Goal: Task Accomplishment & Management: Use online tool/utility

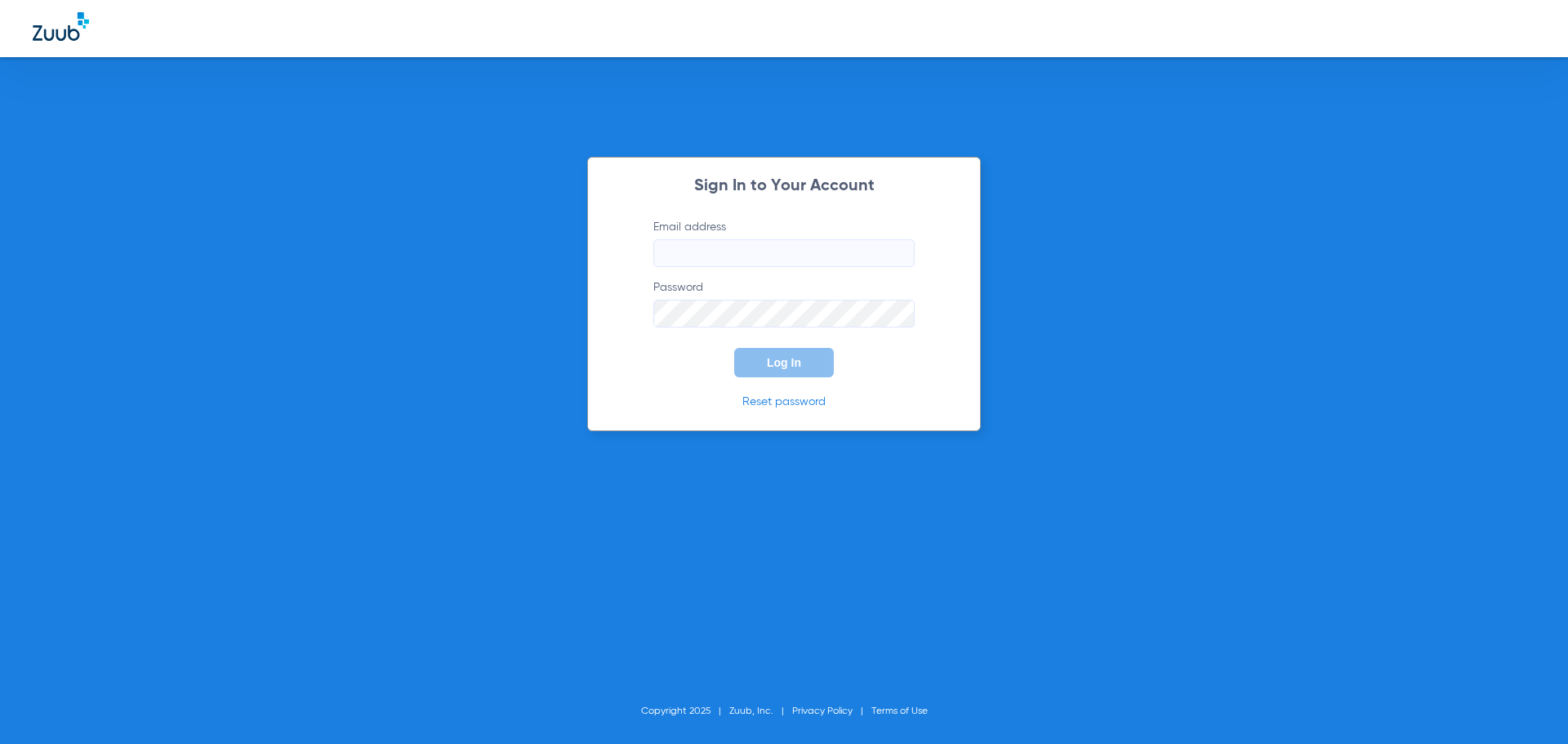
type input "[EMAIL_ADDRESS][DOMAIN_NAME]"
click at [796, 373] on button "Log In" at bounding box center [784, 362] width 100 height 29
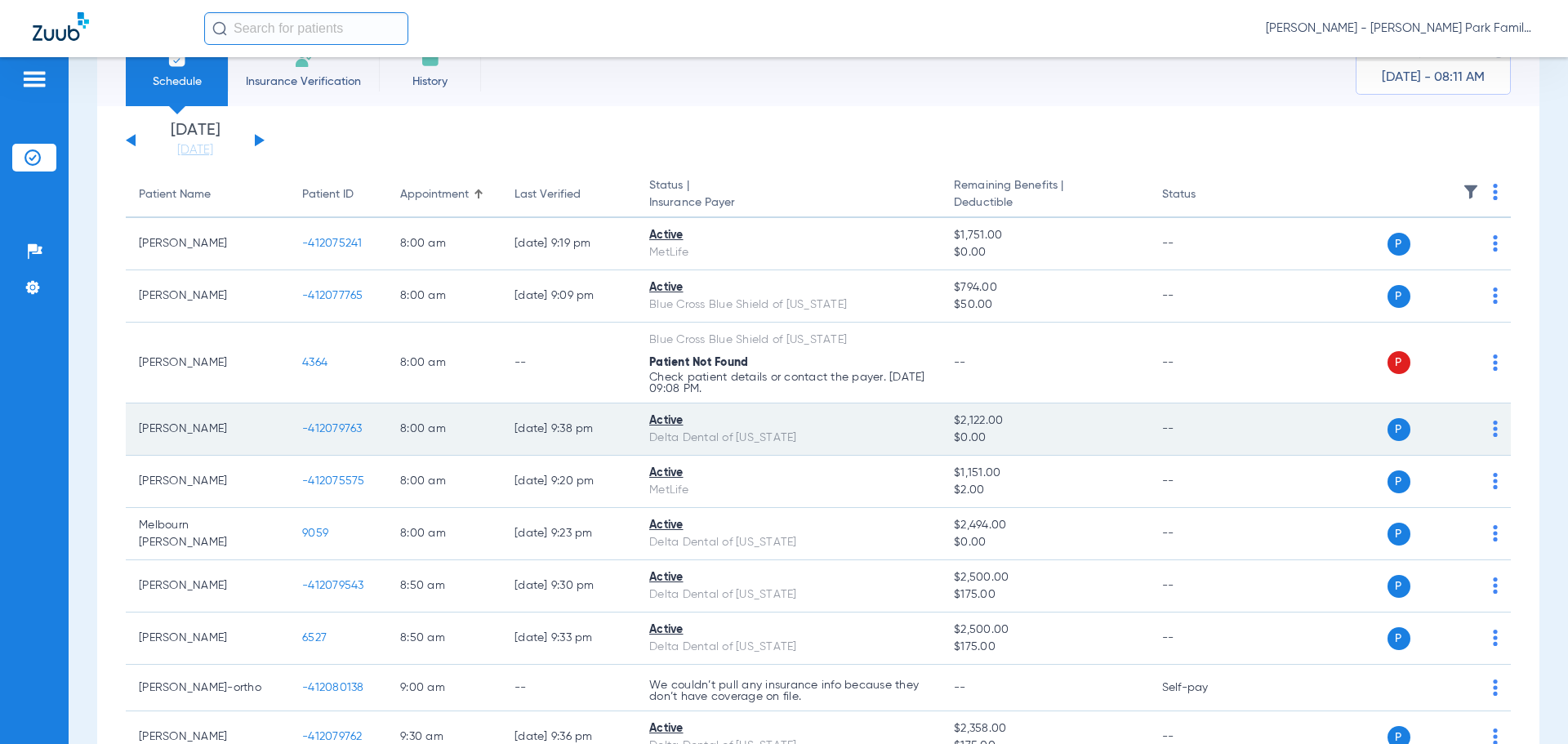
scroll to position [81, 0]
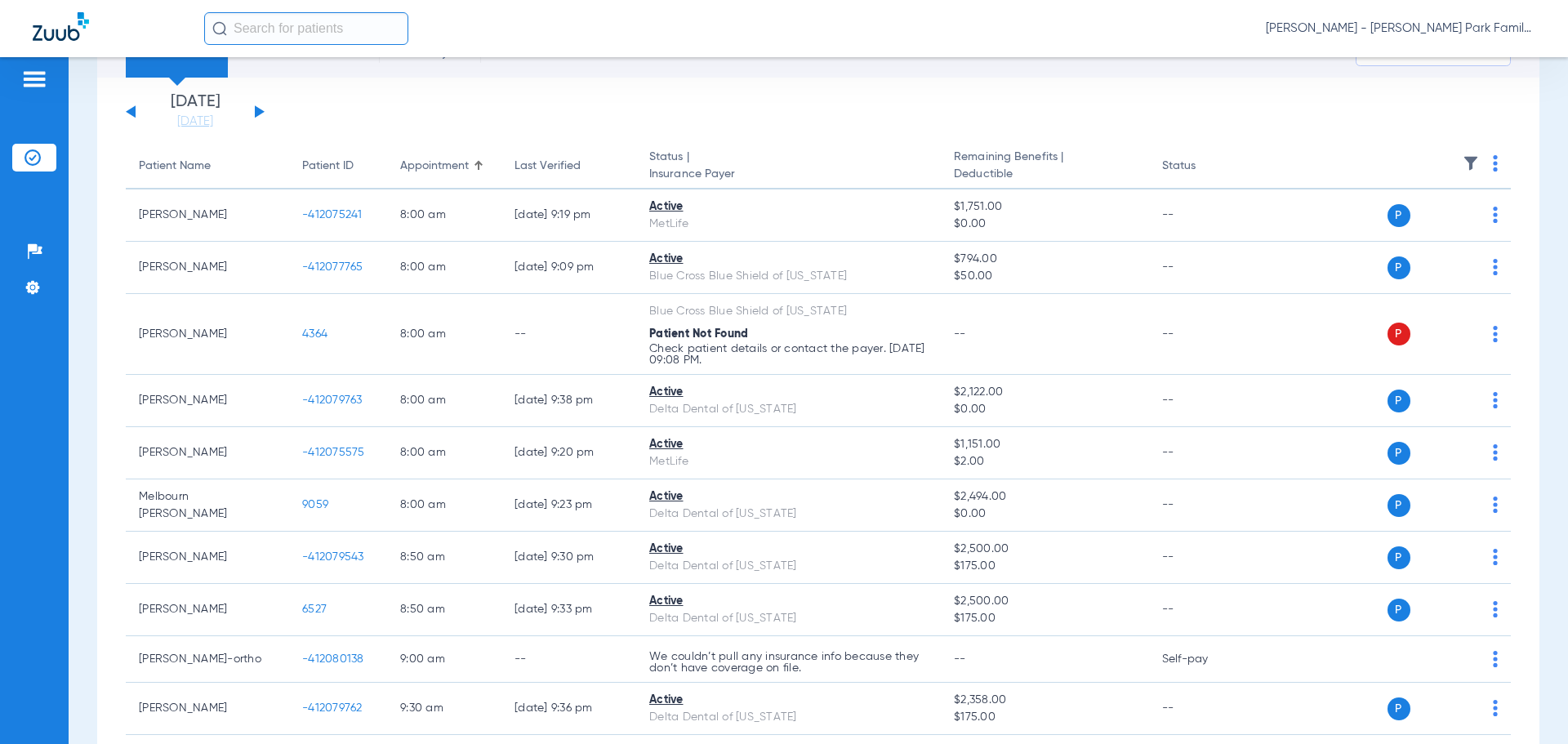
click at [1463, 160] on img at bounding box center [1471, 163] width 16 height 16
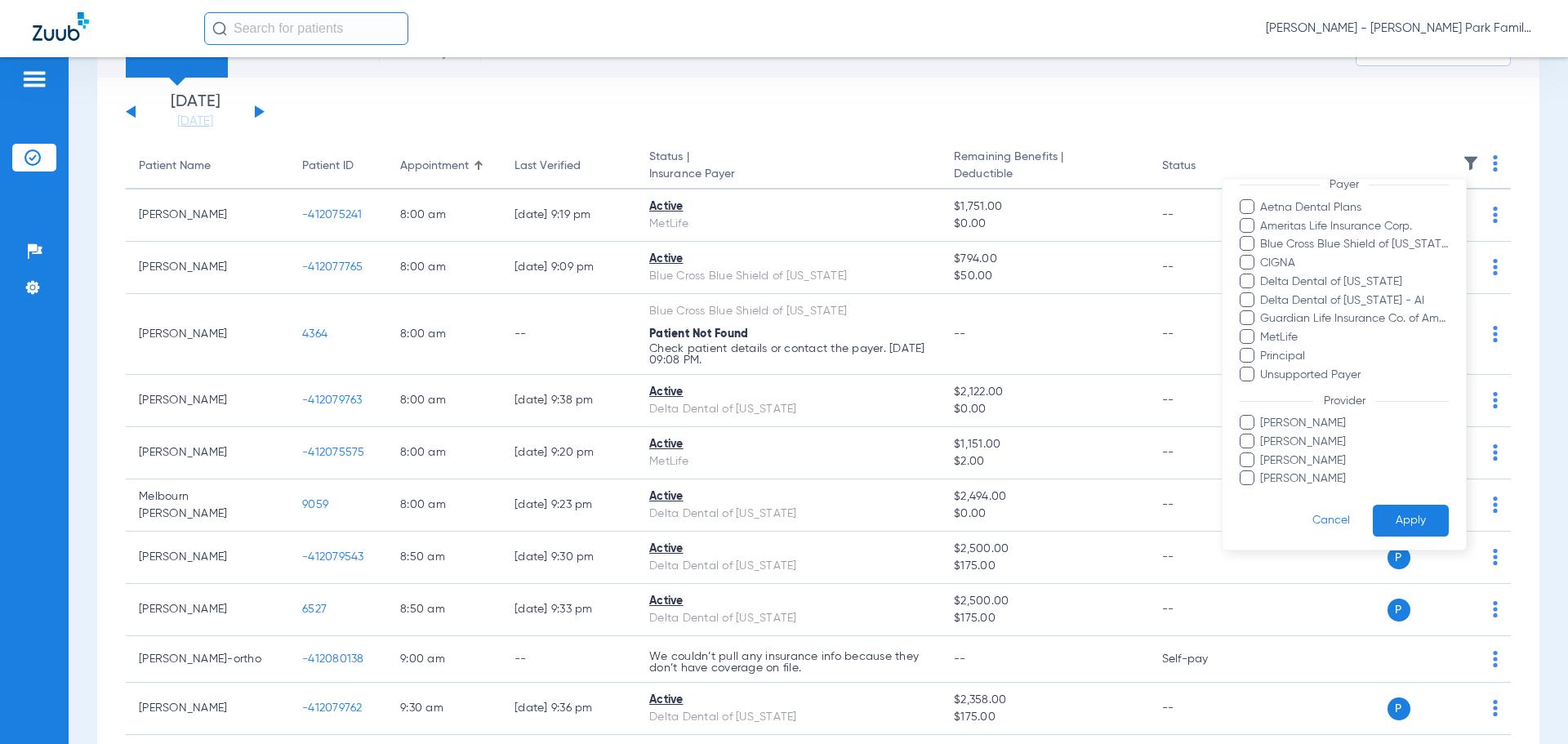
scroll to position [168, 0]
click at [1275, 424] on span "[PERSON_NAME]" at bounding box center [1354, 419] width 189 height 17
click at [1262, 430] on input "[PERSON_NAME]" at bounding box center [1262, 430] width 0 height 0
click at [1377, 509] on button "Apply" at bounding box center [1411, 517] width 76 height 32
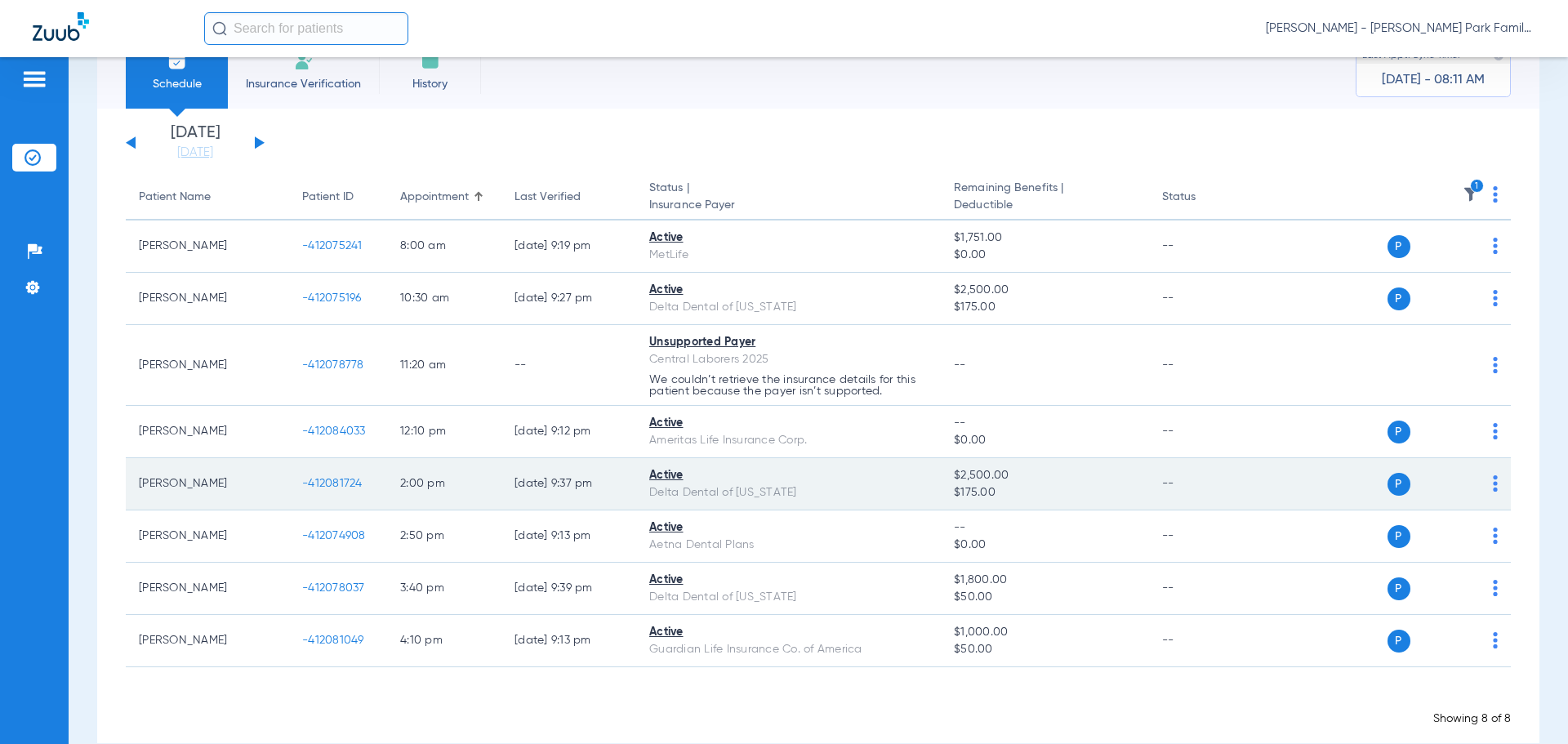
scroll to position [79, 0]
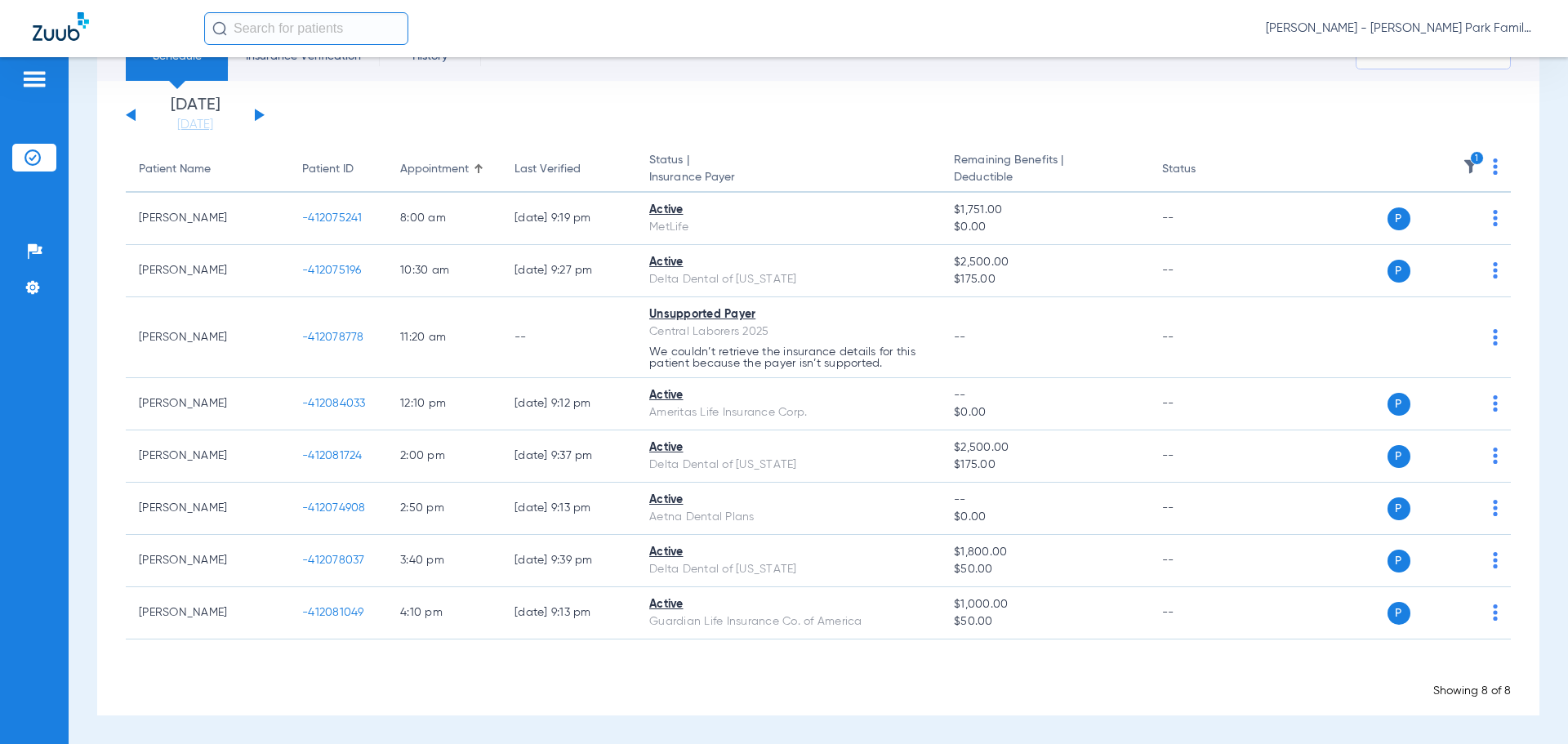
click at [1463, 171] on img at bounding box center [1471, 166] width 16 height 16
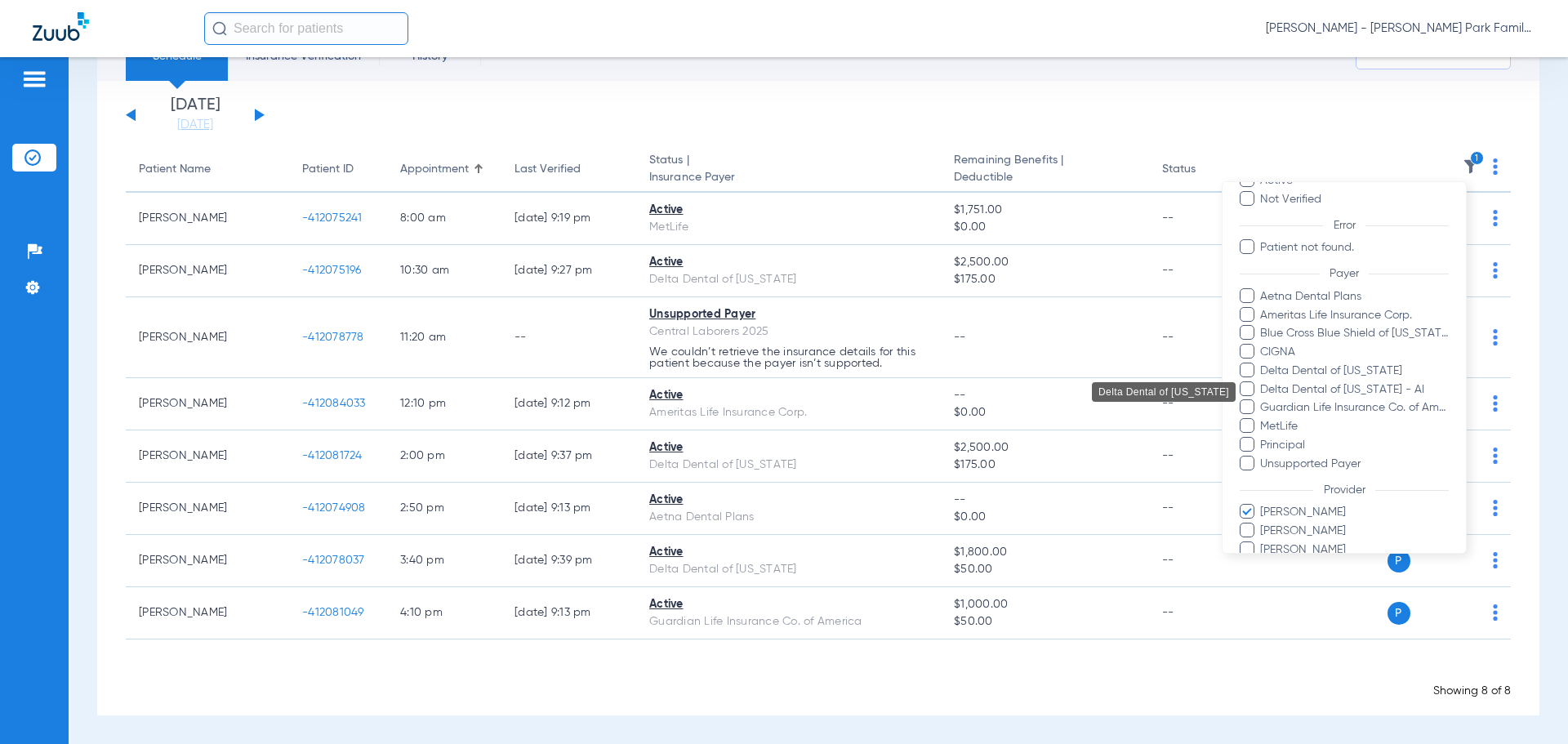
scroll to position [168, 0]
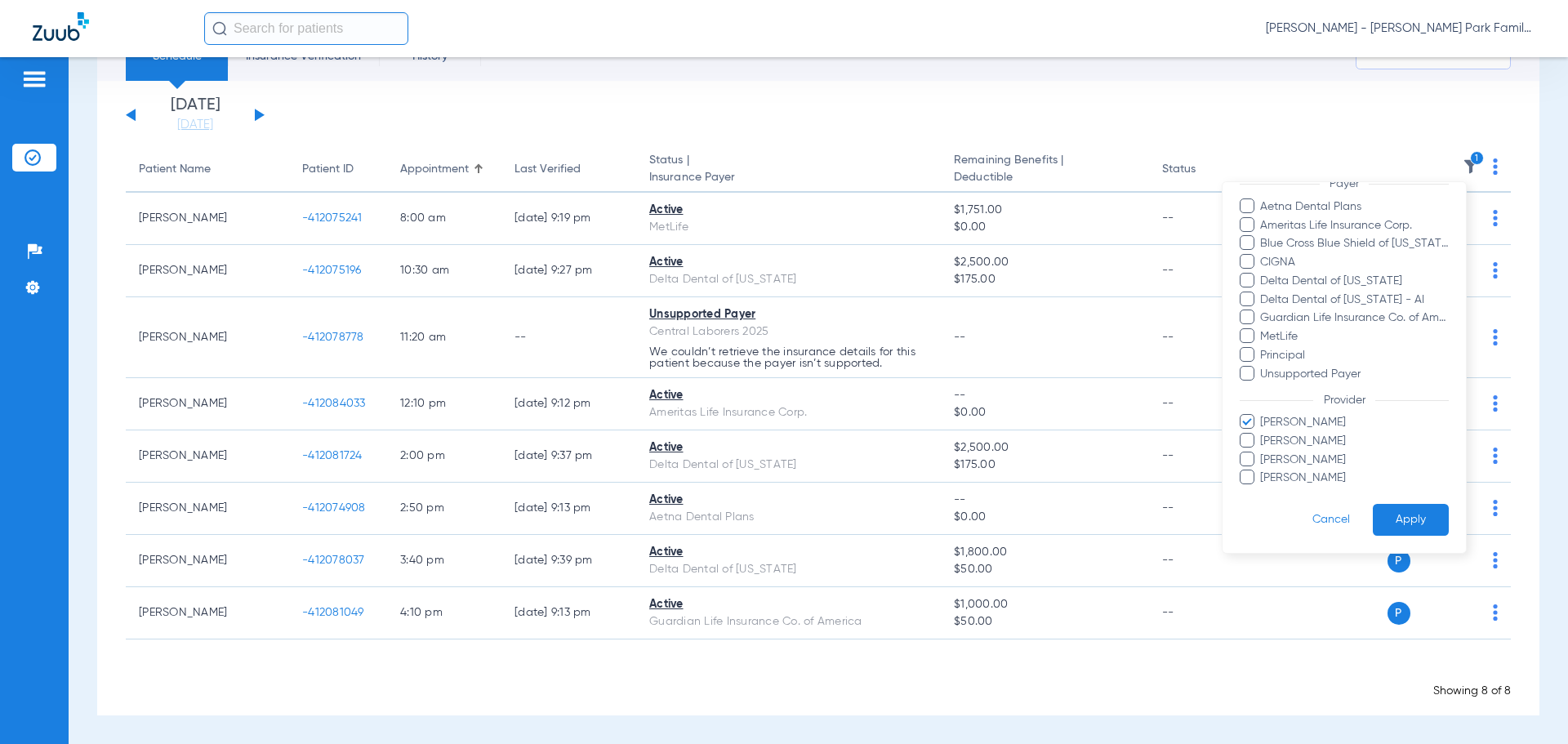
click at [1281, 446] on span "[PERSON_NAME]" at bounding box center [1354, 441] width 189 height 17
click at [1262, 452] on input "[PERSON_NAME]" at bounding box center [1262, 452] width 0 height 0
drag, startPoint x: 1279, startPoint y: 429, endPoint x: 1304, endPoint y: 453, distance: 34.7
click at [1279, 428] on span "[PERSON_NAME]" at bounding box center [1354, 422] width 189 height 17
click at [1262, 434] on input "[PERSON_NAME]" at bounding box center [1262, 434] width 0 height 0
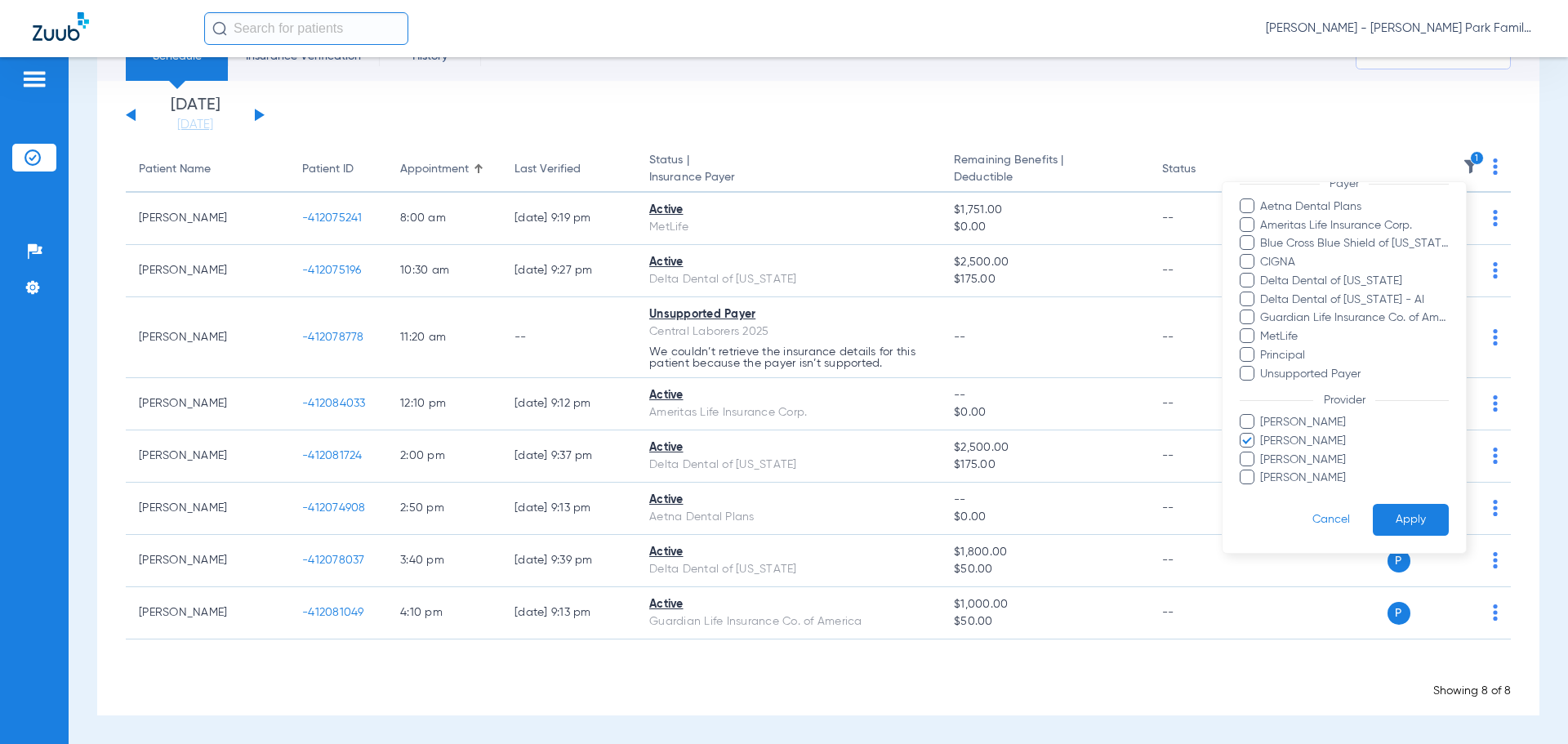
click at [1384, 508] on button "Apply" at bounding box center [1411, 520] width 76 height 32
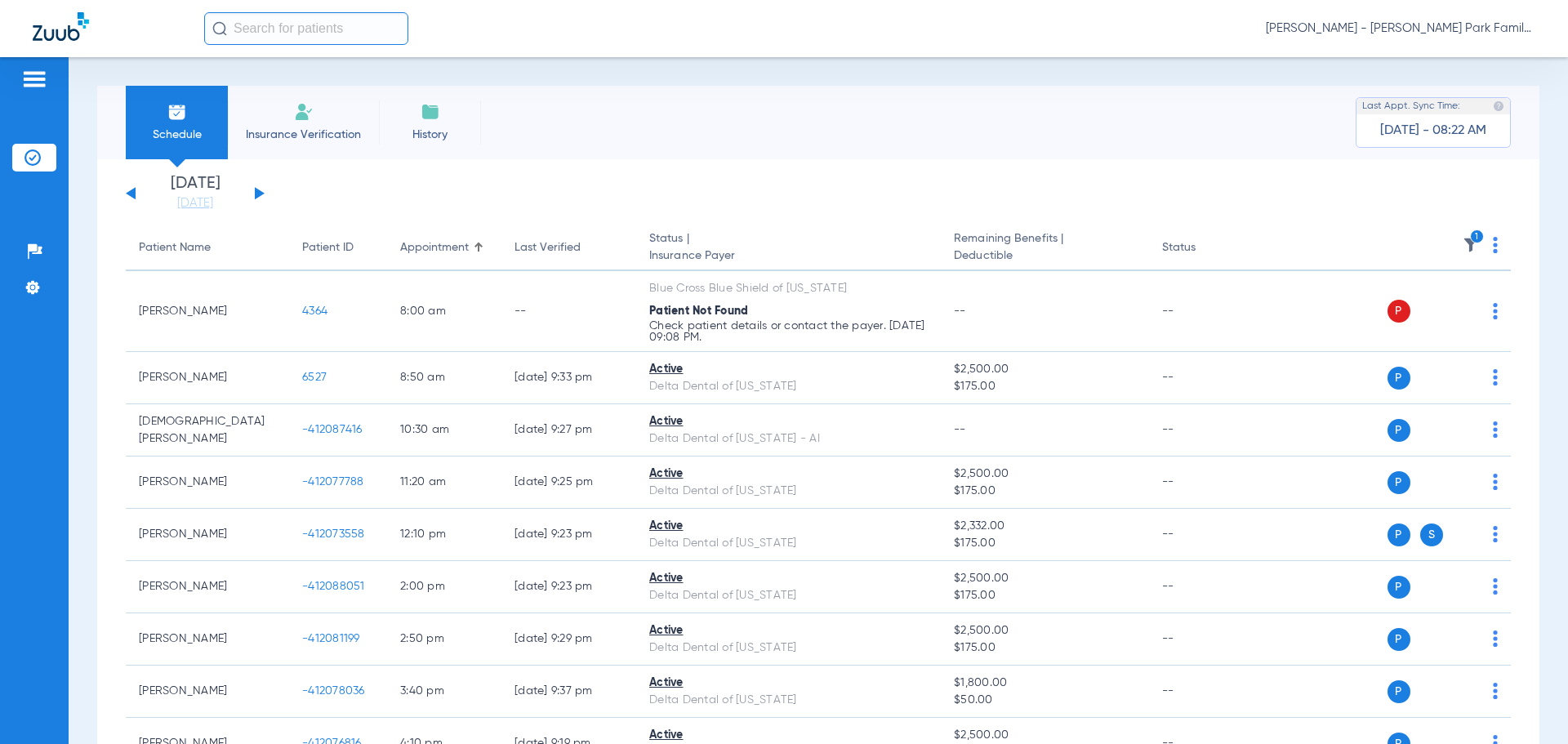
click at [262, 189] on div "[DATE] [DATE] [DATE] [DATE] [DATE] [DATE] [DATE] [DATE] [DATE] [DATE] [DATE] [D…" at bounding box center [194, 194] width 139 height 36
click at [260, 189] on div "[DATE] [DATE] [DATE] [DATE] [DATE] [DATE] [DATE] [DATE] [DATE] [DATE] [DATE] [D…" at bounding box center [194, 194] width 139 height 36
click at [257, 191] on button at bounding box center [259, 194] width 10 height 12
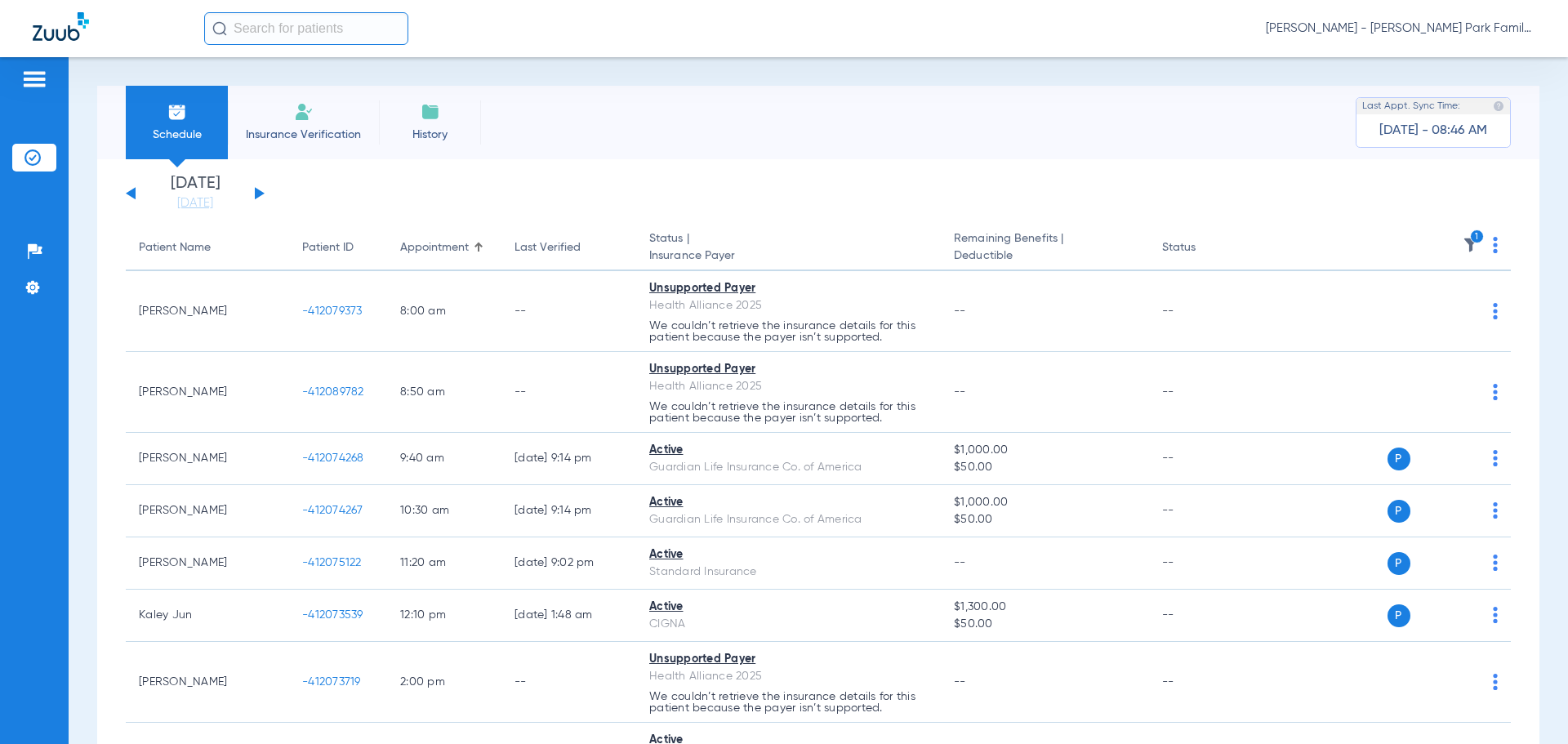
click at [1463, 247] on img at bounding box center [1471, 245] width 16 height 16
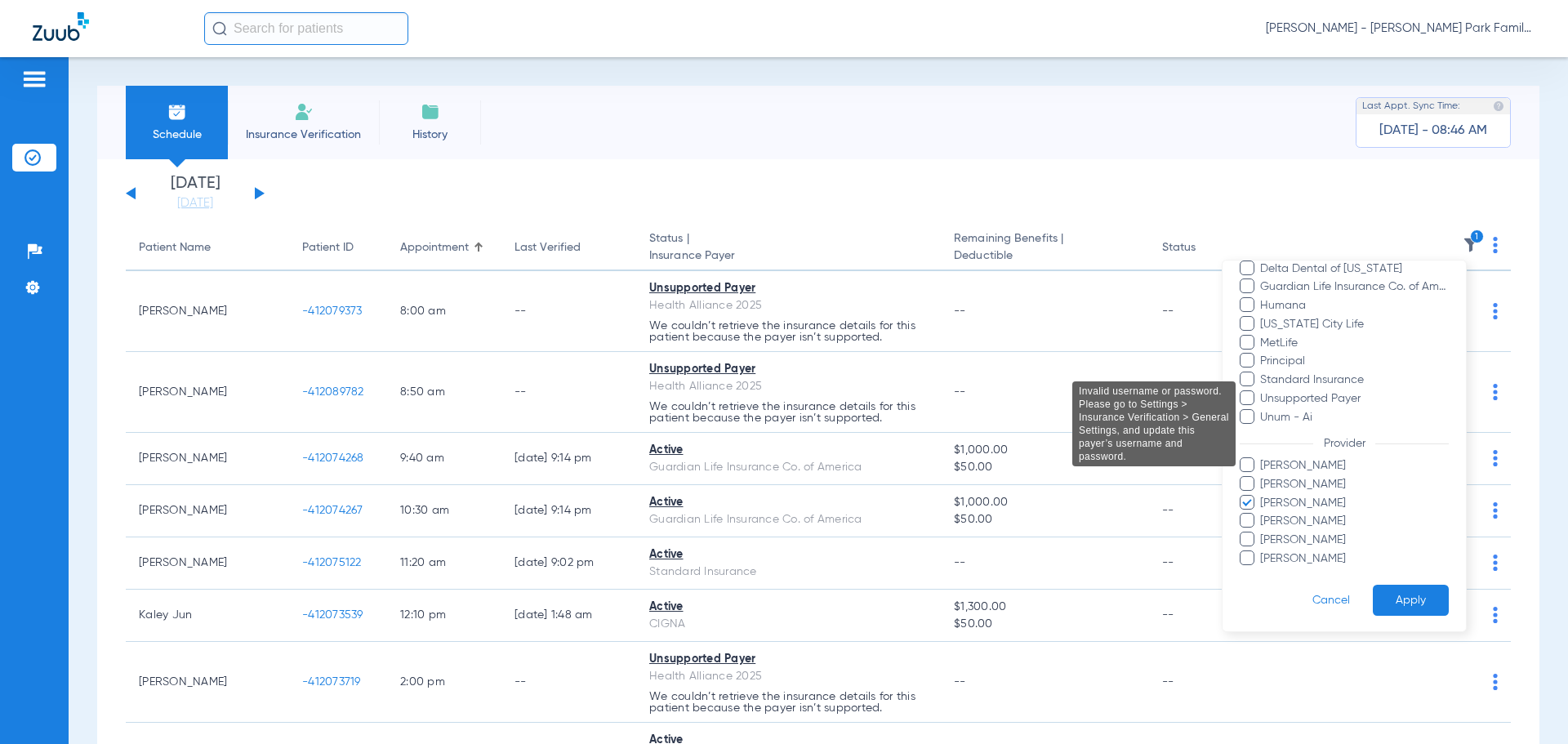
scroll to position [428, 0]
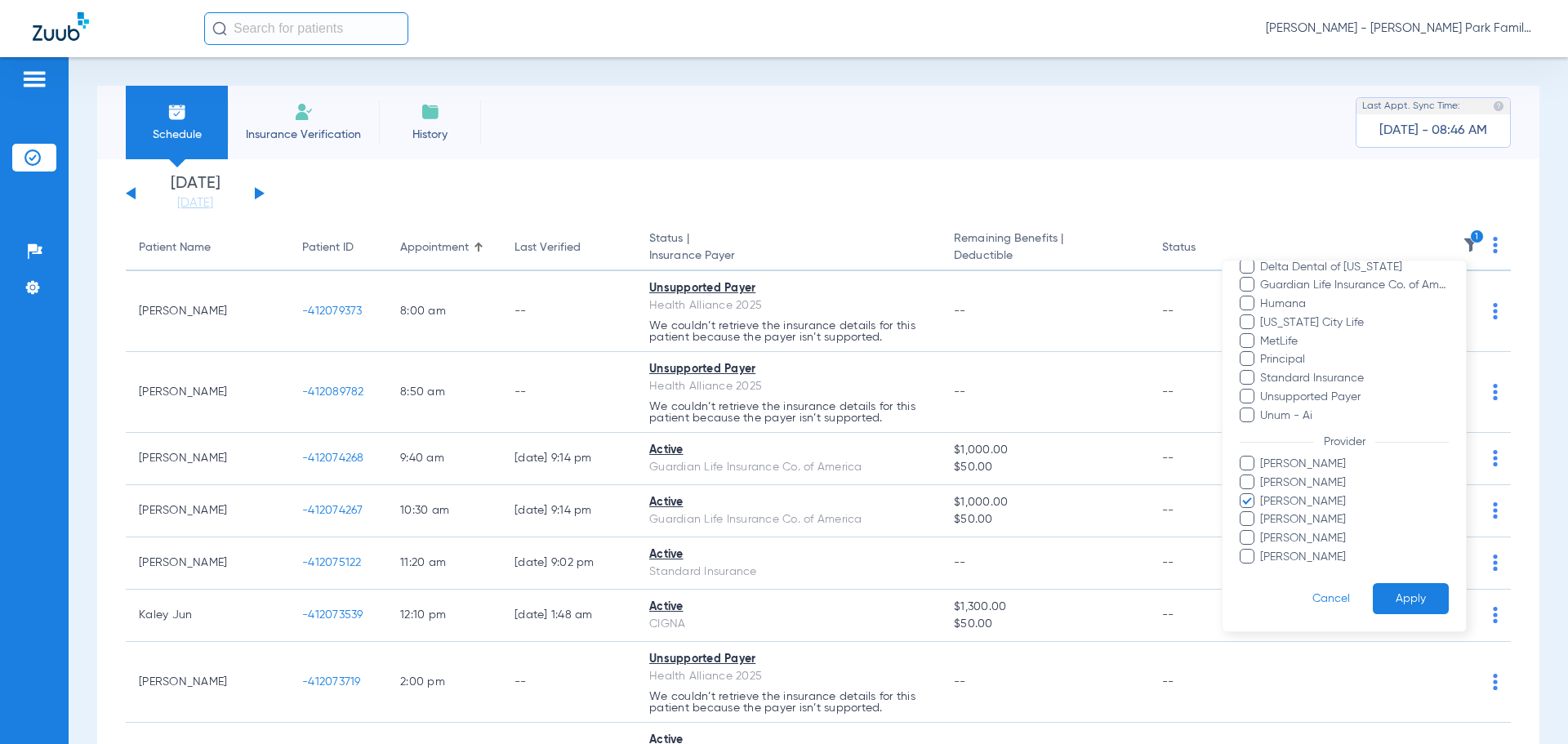
click at [1292, 482] on span "[PERSON_NAME]" at bounding box center [1354, 482] width 189 height 17
click at [1262, 494] on input "[PERSON_NAME]" at bounding box center [1262, 494] width 0 height 0
click at [1251, 501] on span at bounding box center [1246, 500] width 15 height 15
click at [1262, 513] on input "[PERSON_NAME]" at bounding box center [1262, 513] width 0 height 0
click at [1402, 594] on button "Apply" at bounding box center [1411, 599] width 76 height 32
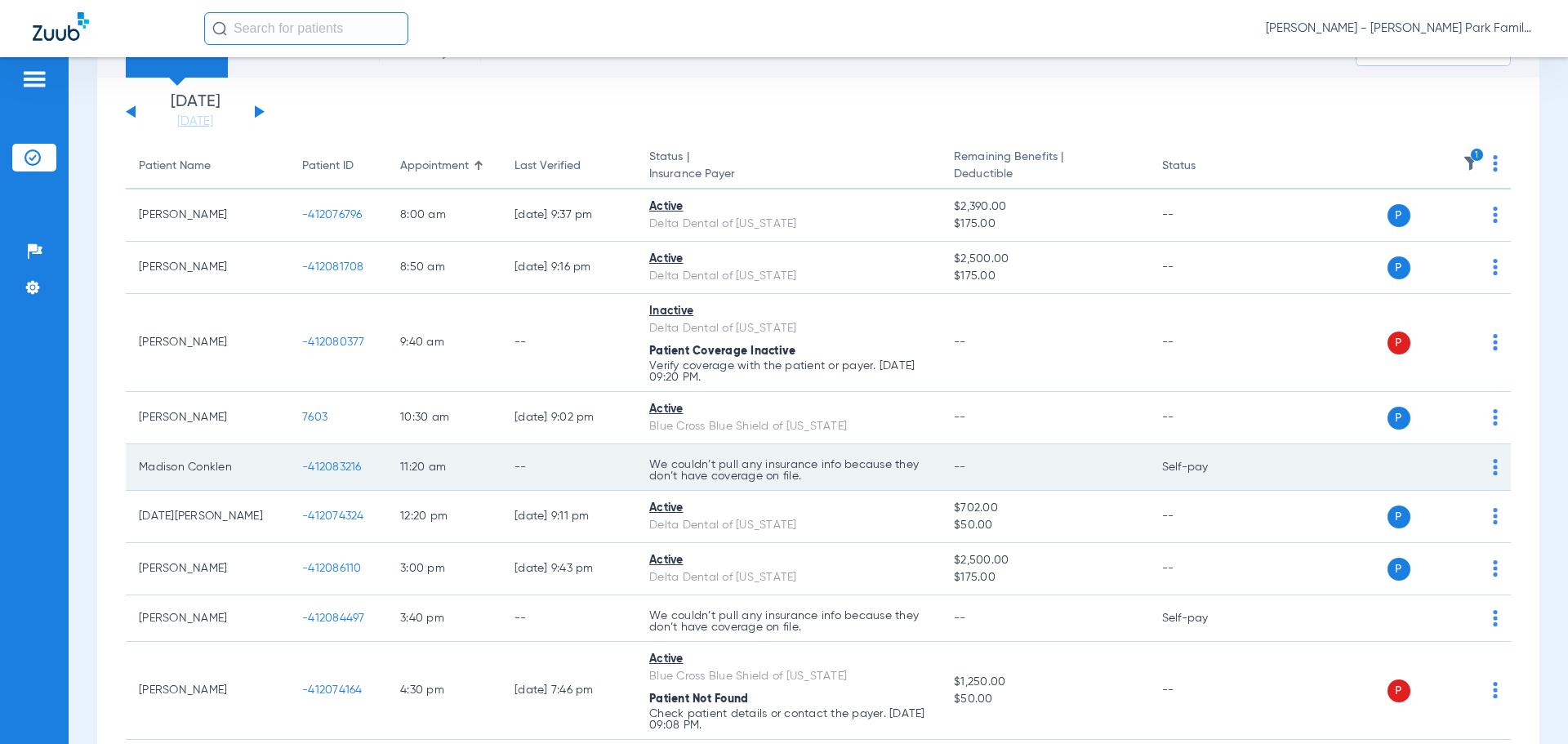
scroll to position [163, 0]
